Goal: Connect with others

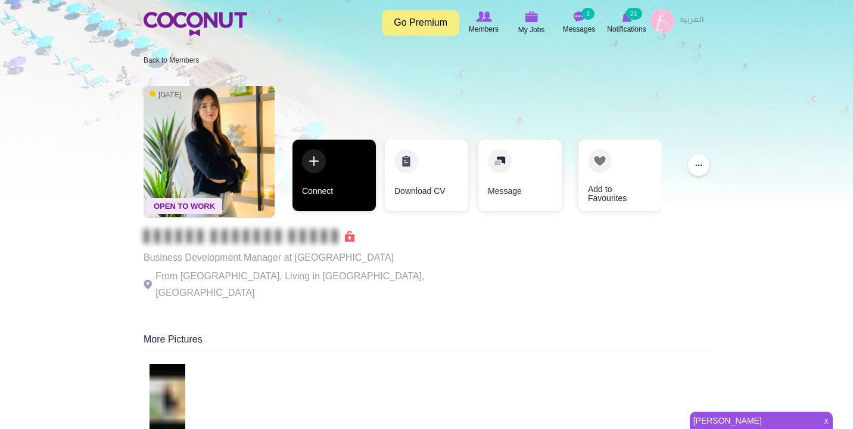
click at [321, 162] on link "Connect" at bounding box center [334, 175] width 83 height 72
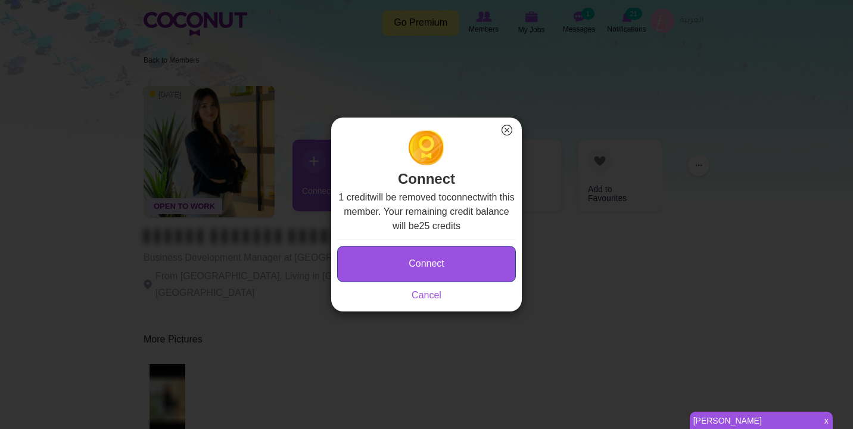
click at [415, 251] on button "Connect" at bounding box center [426, 264] width 179 height 36
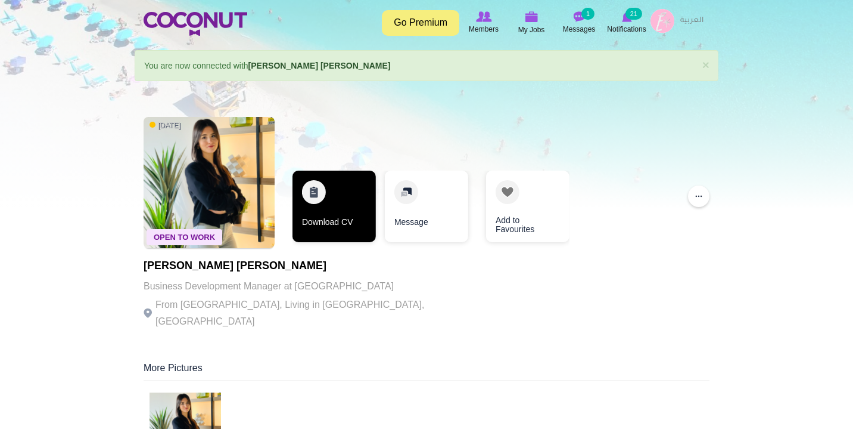
click at [344, 202] on link "Download CV" at bounding box center [334, 206] width 83 height 72
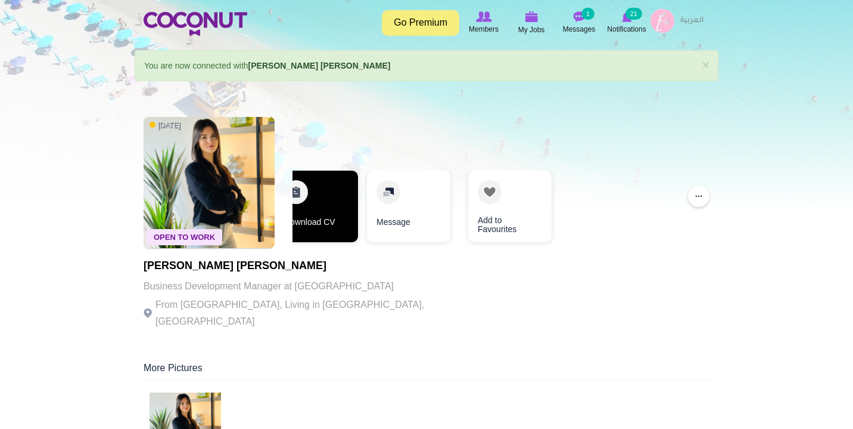
click at [319, 200] on link "Download CV" at bounding box center [316, 206] width 83 height 72
click at [317, 182] on link "Download CV" at bounding box center [316, 206] width 83 height 72
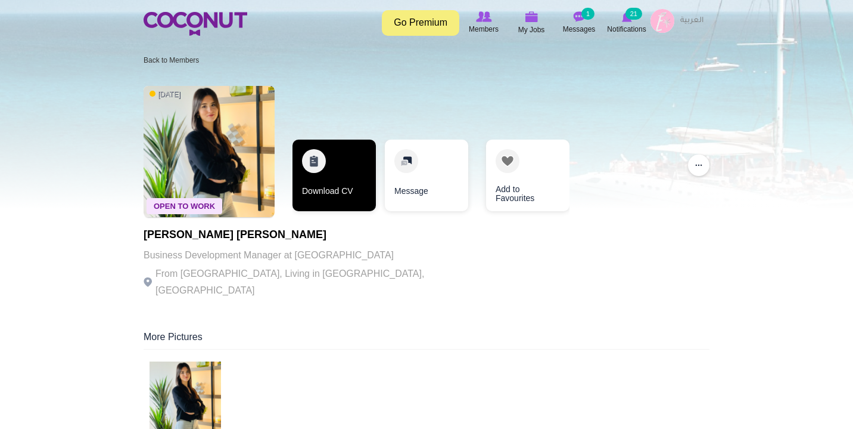
click at [315, 168] on link "Download CV" at bounding box center [334, 175] width 83 height 72
click at [315, 167] on link "Download CV" at bounding box center [334, 175] width 83 height 72
